Goal: Task Accomplishment & Management: Use online tool/utility

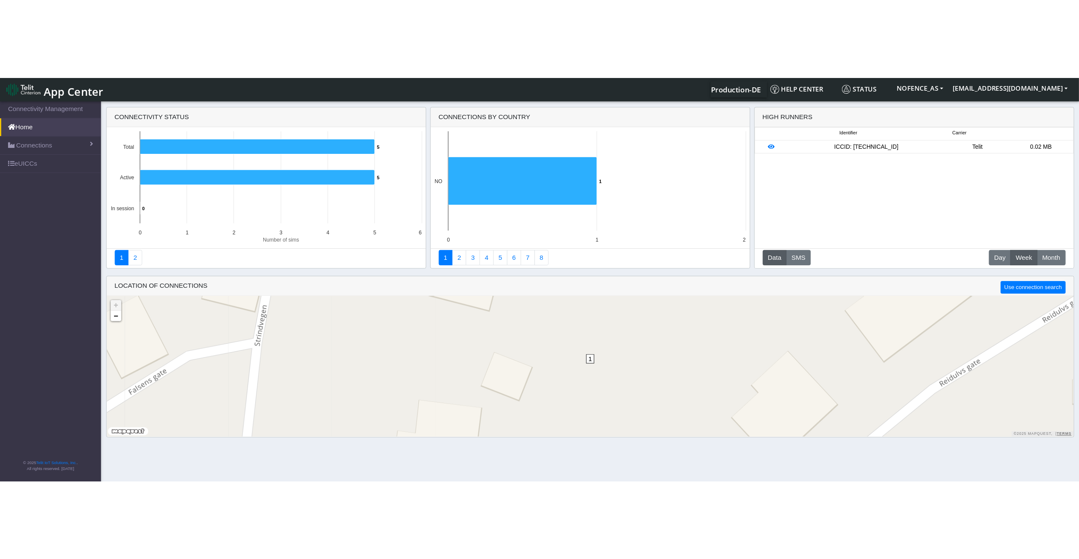
scroll to position [3, 0]
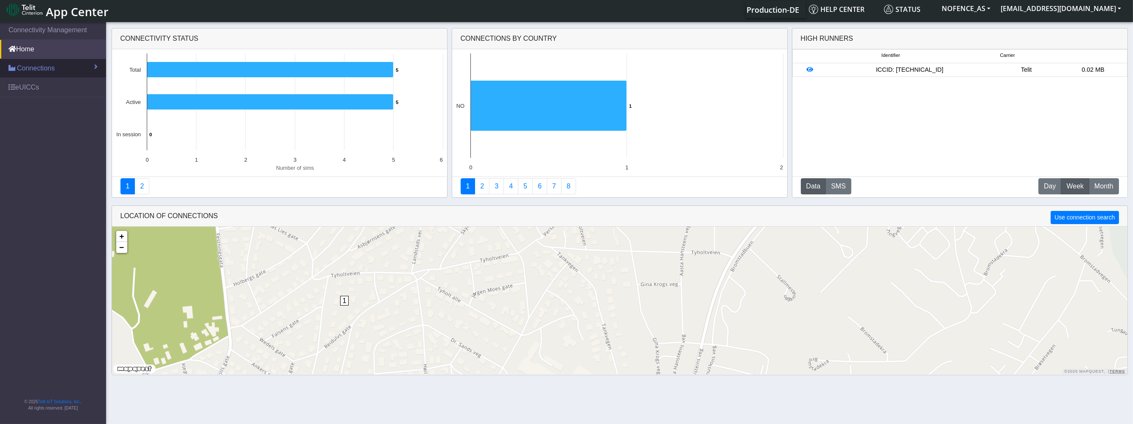
click at [44, 75] on link "Connections" at bounding box center [53, 68] width 106 height 19
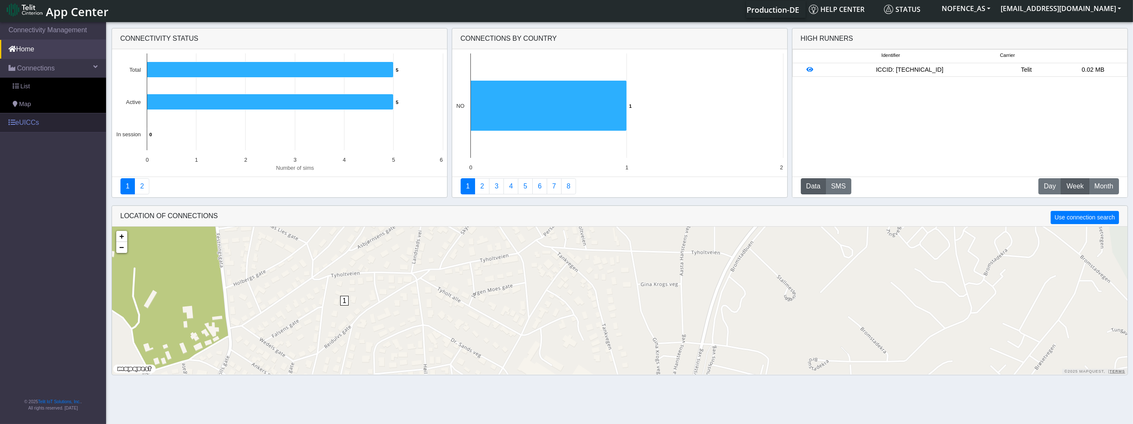
click at [36, 113] on link "eUICCs" at bounding box center [53, 122] width 106 height 19
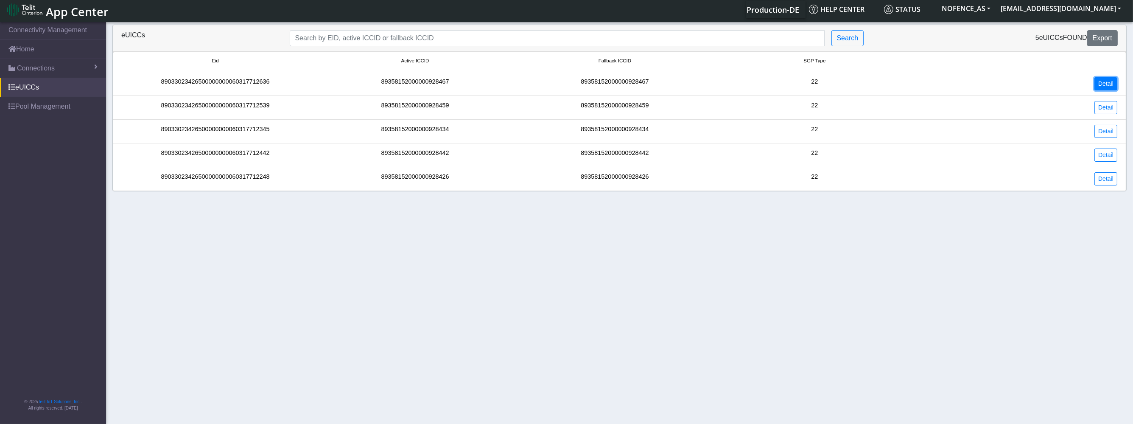
click at [1109, 84] on link "Detail" at bounding box center [1105, 83] width 23 height 13
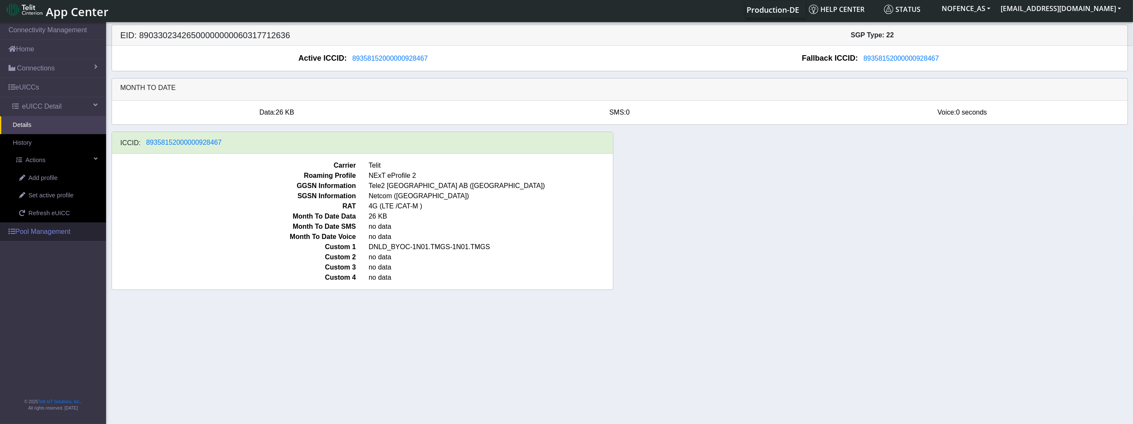
click at [29, 234] on link "Pool Management" at bounding box center [53, 231] width 106 height 19
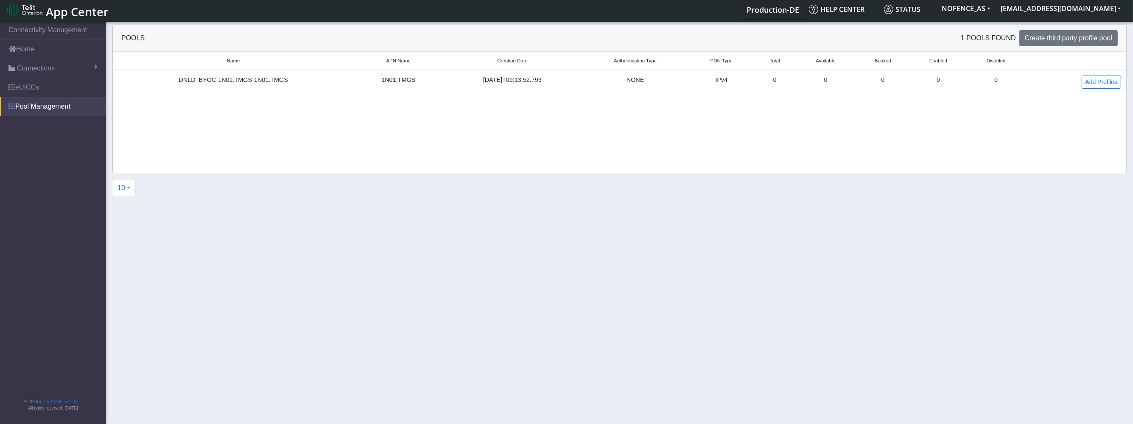
click at [43, 105] on link "Pool Management" at bounding box center [53, 106] width 106 height 19
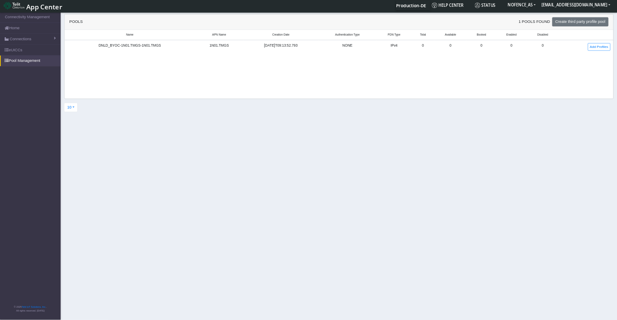
scroll to position [3, 0]
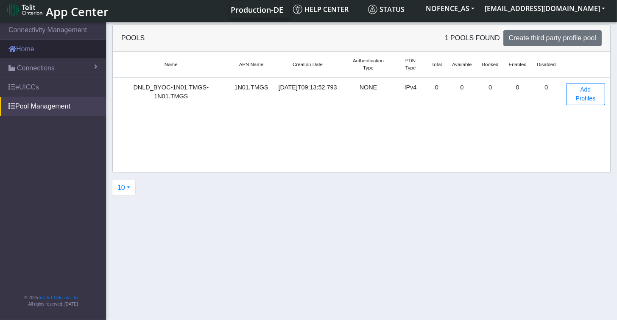
click at [57, 47] on link "Home" at bounding box center [53, 49] width 106 height 19
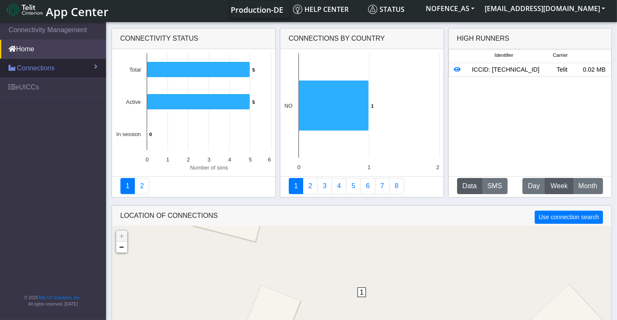
click at [99, 66] on link "Connections" at bounding box center [53, 68] width 106 height 19
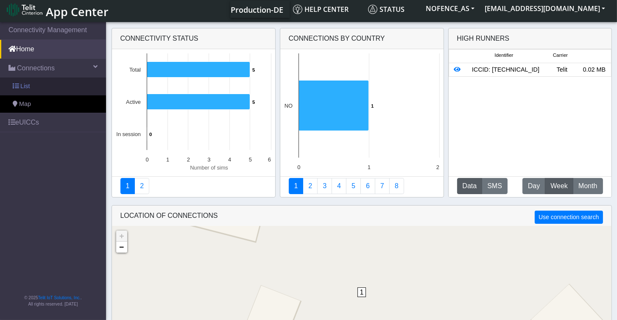
click at [53, 90] on link "List" at bounding box center [53, 87] width 106 height 18
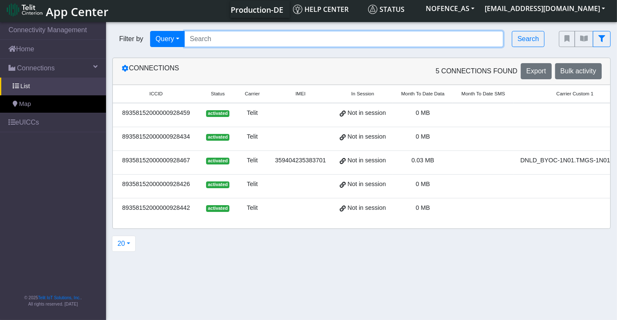
click at [210, 39] on input "Search..." at bounding box center [344, 39] width 319 height 16
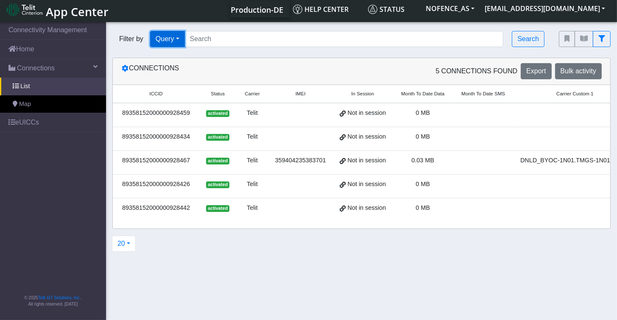
click at [173, 37] on button "Query" at bounding box center [167, 39] width 35 height 16
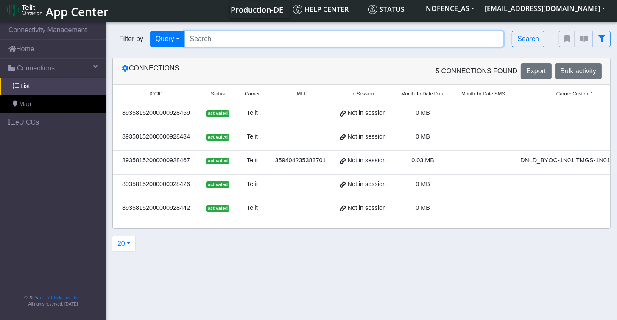
click at [208, 37] on input "Search..." at bounding box center [344, 39] width 319 height 16
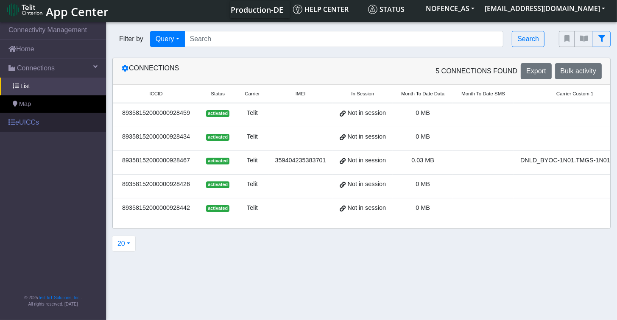
click at [49, 120] on link "eUICCs" at bounding box center [53, 122] width 106 height 19
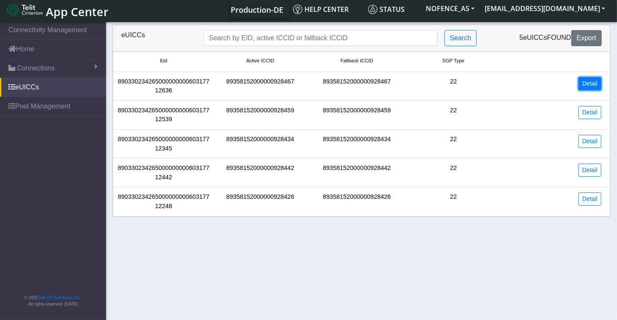
click at [584, 88] on link "Detail" at bounding box center [590, 83] width 23 height 13
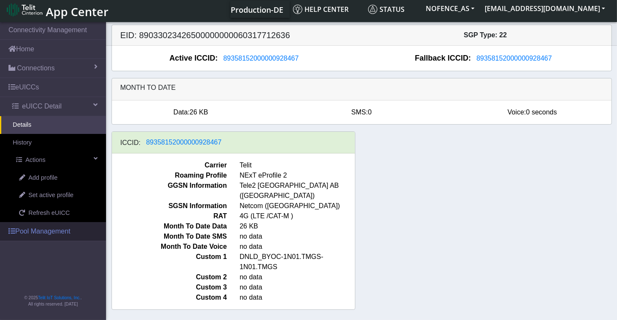
click at [44, 227] on link "Pool Management" at bounding box center [53, 231] width 106 height 19
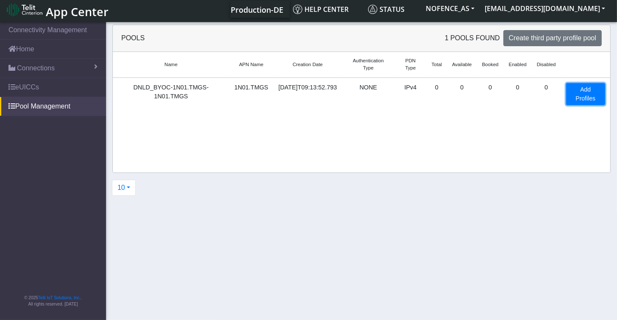
click at [578, 94] on link "Add Profiles" at bounding box center [585, 94] width 39 height 22
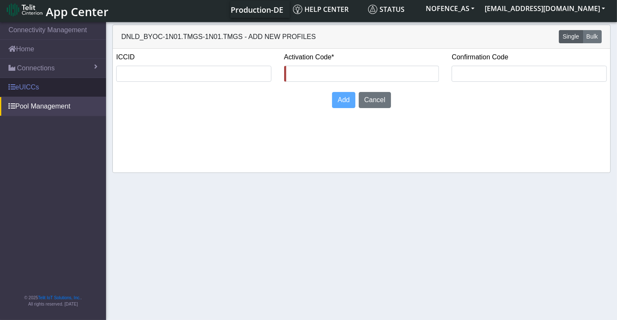
click at [55, 85] on link "eUICCs" at bounding box center [53, 87] width 106 height 19
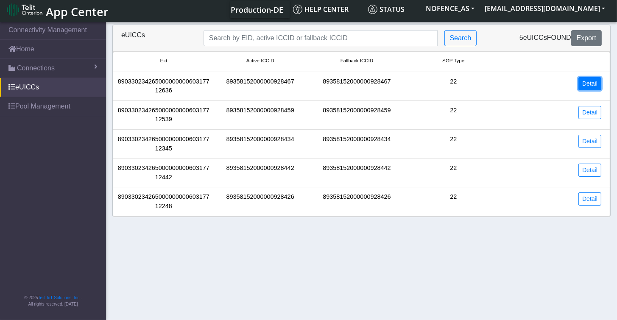
click at [596, 89] on link "Detail" at bounding box center [590, 83] width 23 height 13
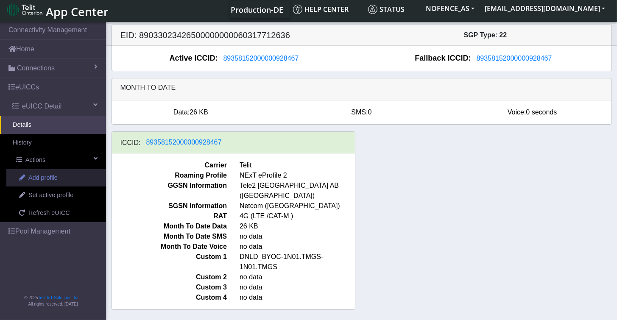
click at [50, 182] on span "Add profile" at bounding box center [42, 177] width 29 height 9
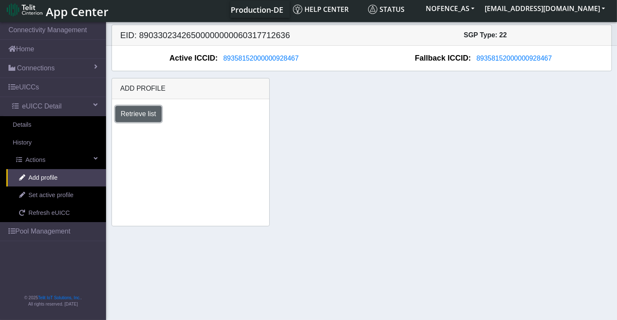
click at [134, 118] on button "Retrieve list" at bounding box center [138, 114] width 47 height 16
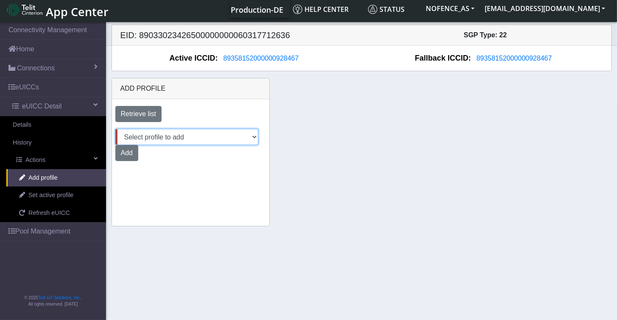
select select "6c03ca72-ef63-4261-9d33-5bb37ce75665"
click at [115, 129] on select "Select profile to add DNLD_BYOC-1N01.TMGS-1N01.TMGS" at bounding box center [186, 137] width 143 height 16
click at [125, 158] on button "Add" at bounding box center [126, 153] width 23 height 16
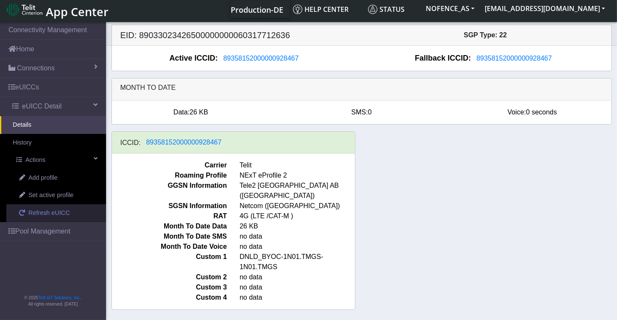
click at [25, 207] on link "Refresh eUICC" at bounding box center [56, 213] width 100 height 18
click at [65, 16] on span "App Center" at bounding box center [77, 12] width 63 height 16
